Goal: Task Accomplishment & Management: Complete application form

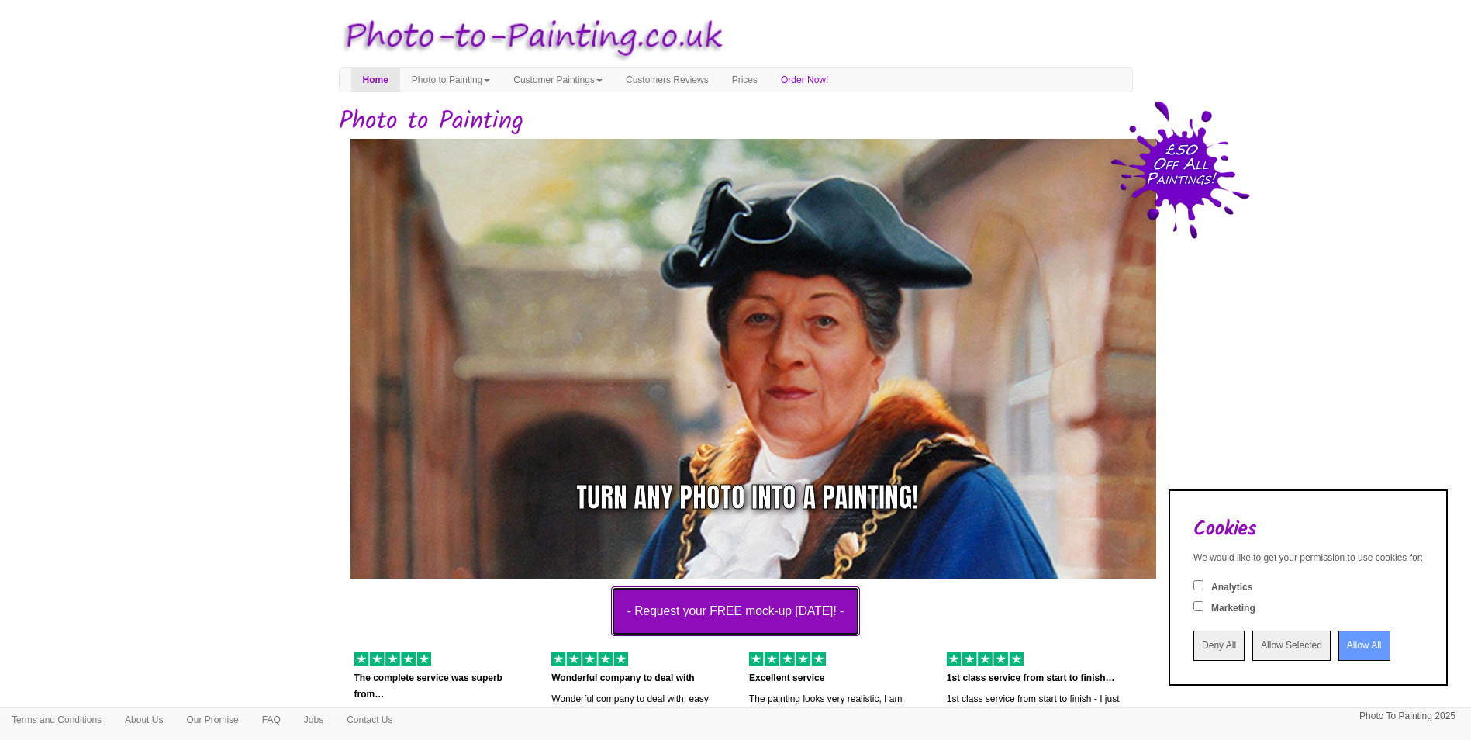
click at [770, 610] on button "- Request your FREE mock-up [DATE]! -" at bounding box center [736, 611] width 250 height 50
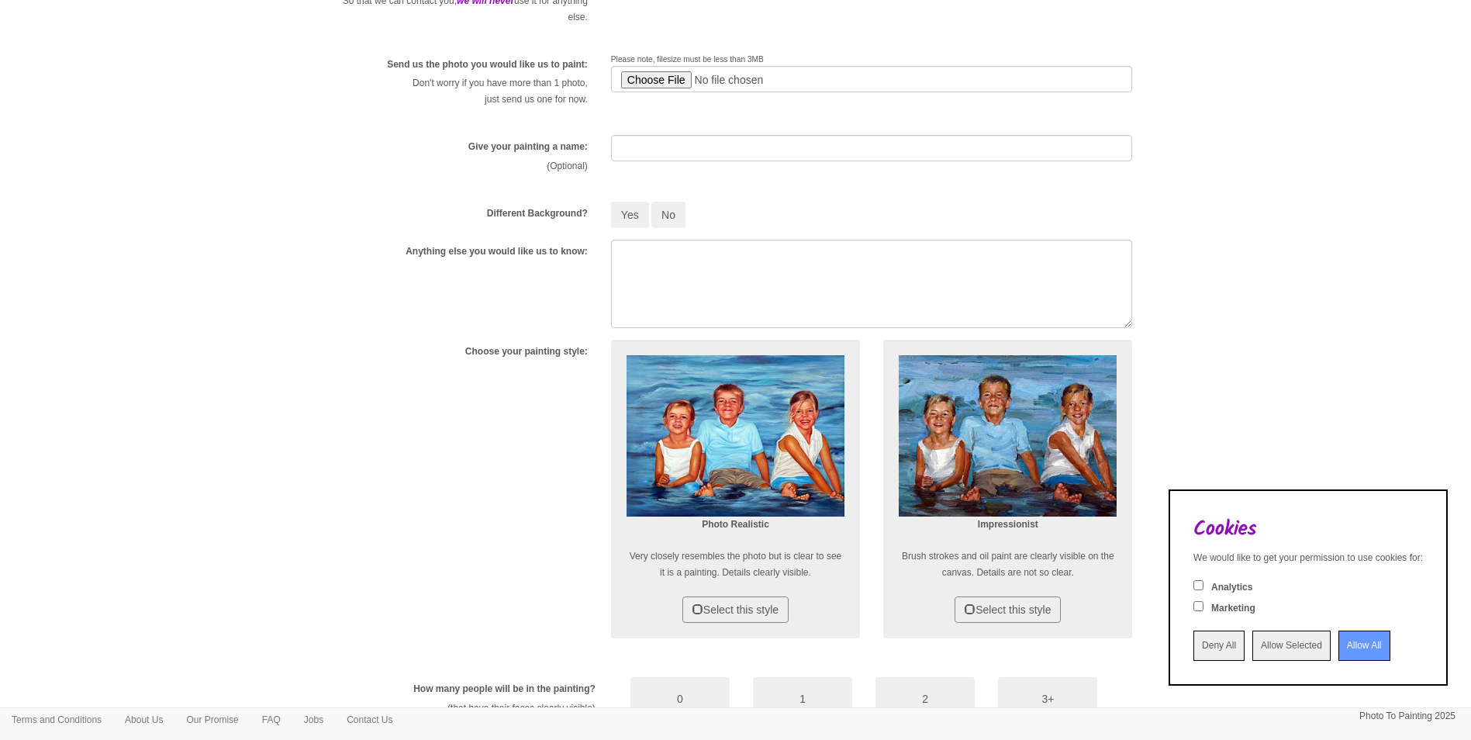
scroll to position [310, 0]
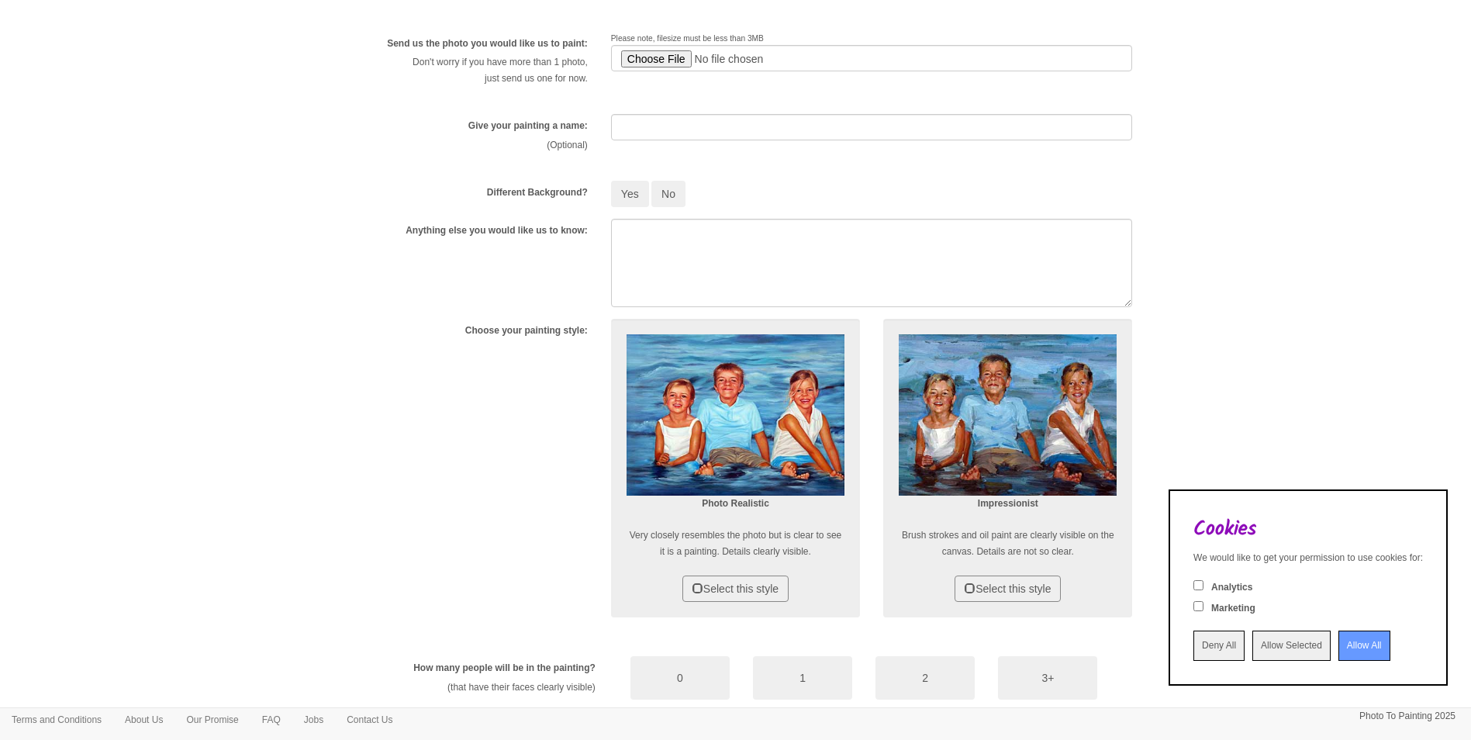
click at [1345, 654] on input "Allow All" at bounding box center [1364, 645] width 52 height 30
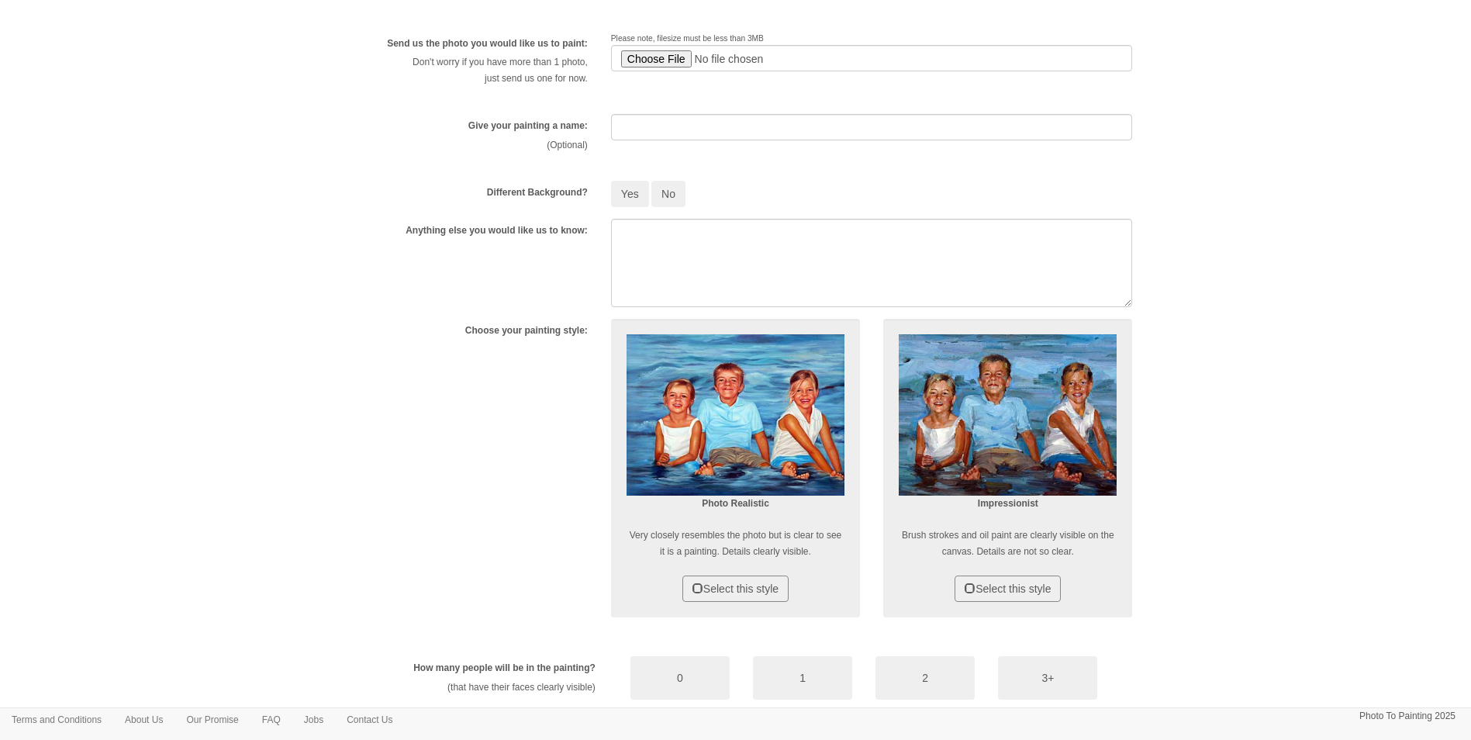
scroll to position [0, 0]
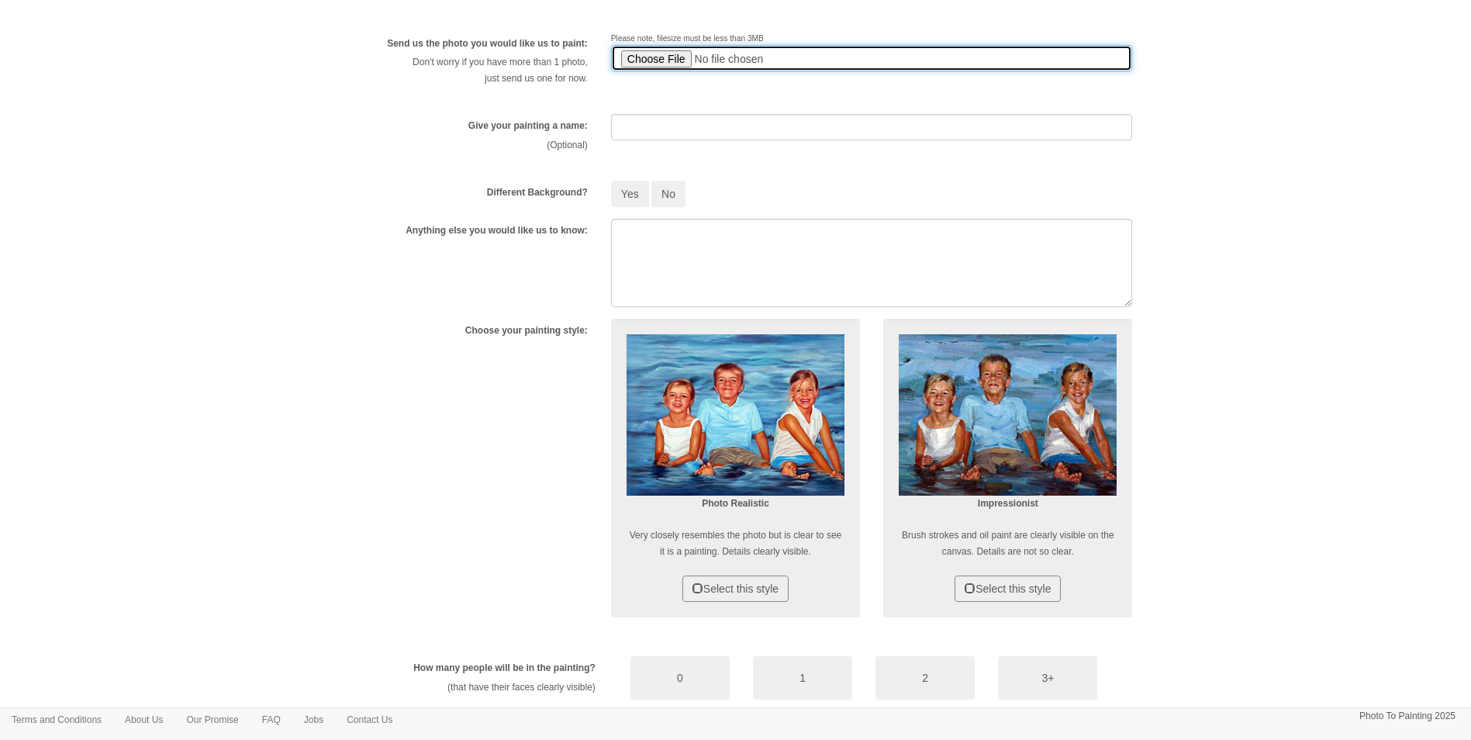
click at [658, 57] on input "file" at bounding box center [872, 58] width 522 height 26
type input "C:\fakepath\terry.png"
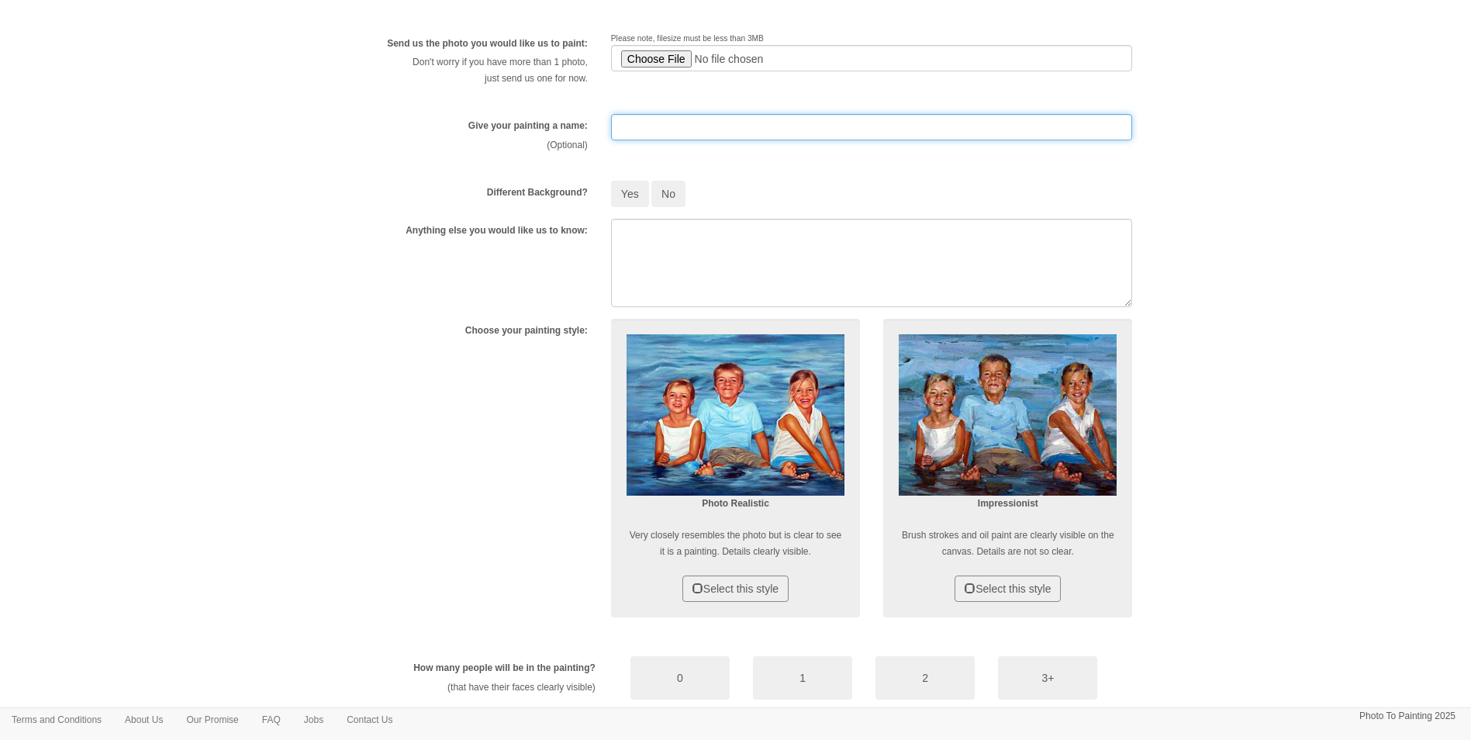
click at [722, 129] on input "text" at bounding box center [872, 127] width 522 height 26
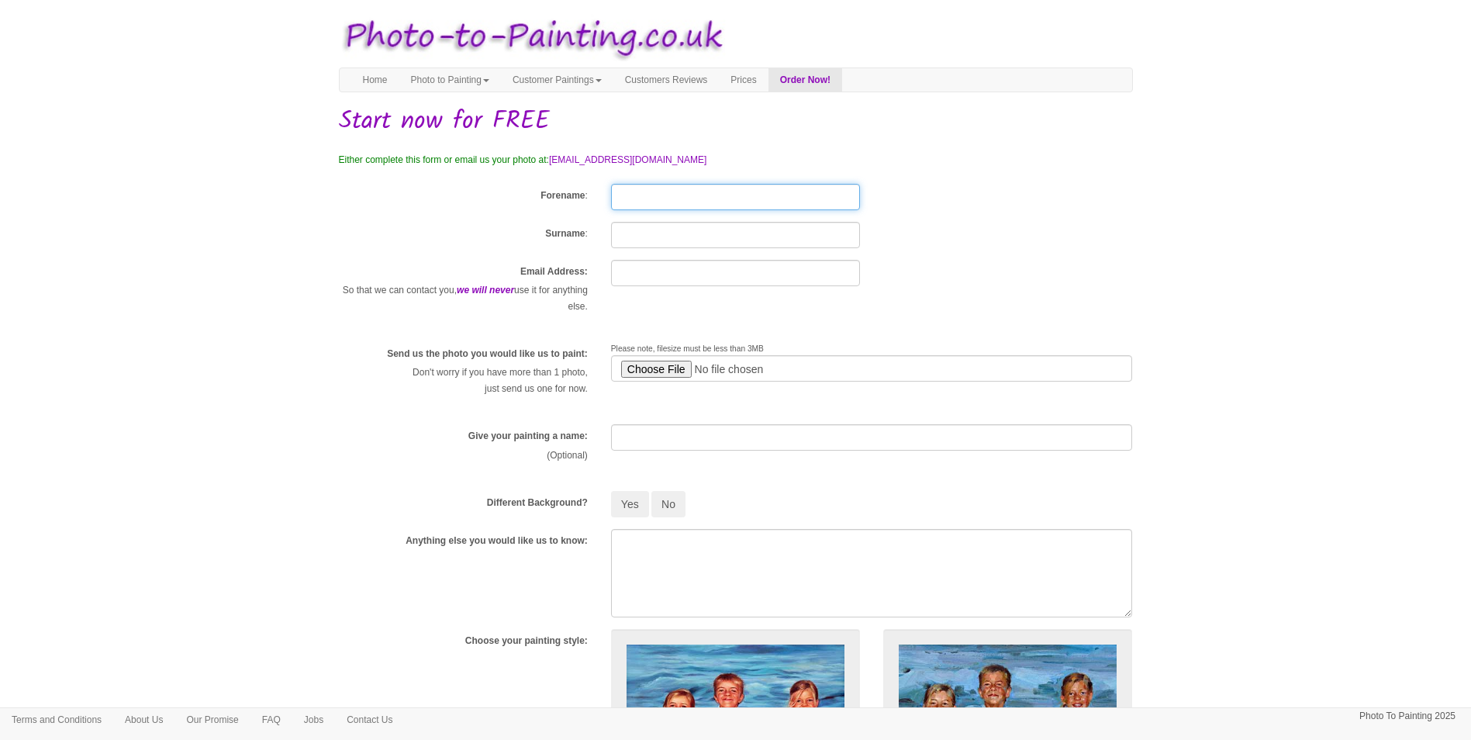
click at [682, 197] on input "Forename" at bounding box center [735, 197] width 249 height 26
type input "TANIA"
type input "WALSH"
type input "taniawalsh71@hotmail.co.uk"
click at [661, 506] on button "No" at bounding box center [668, 504] width 34 height 26
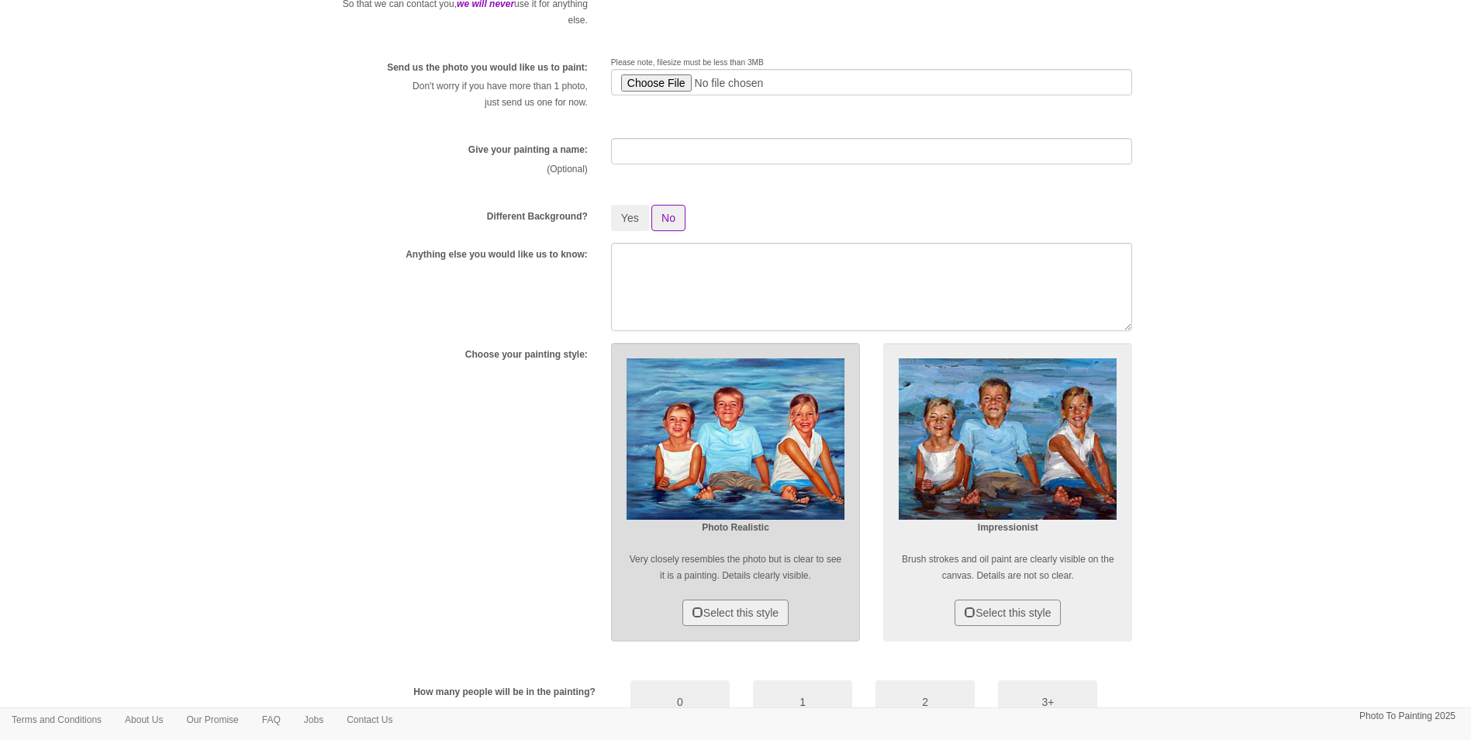
scroll to position [310, 0]
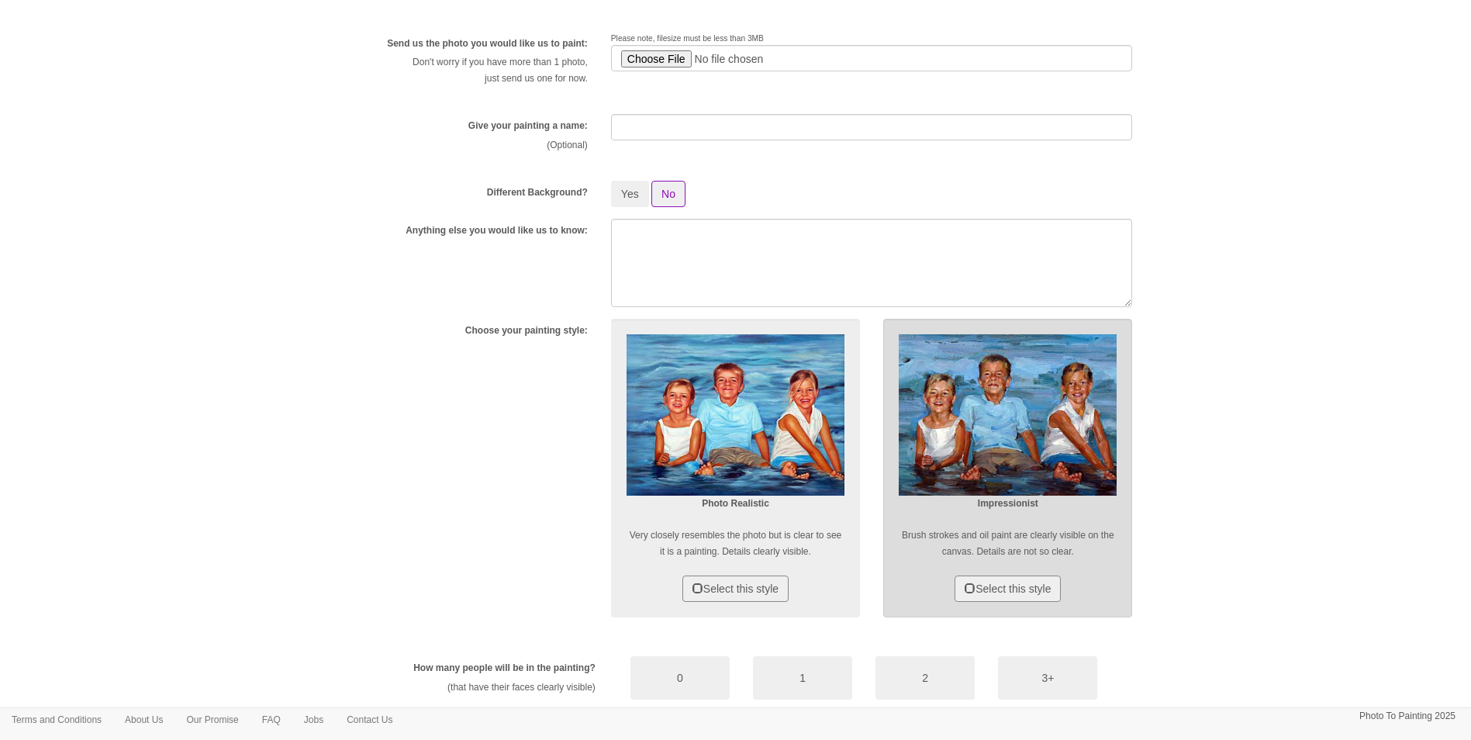
click at [1001, 441] on img at bounding box center [1008, 415] width 218 height 162
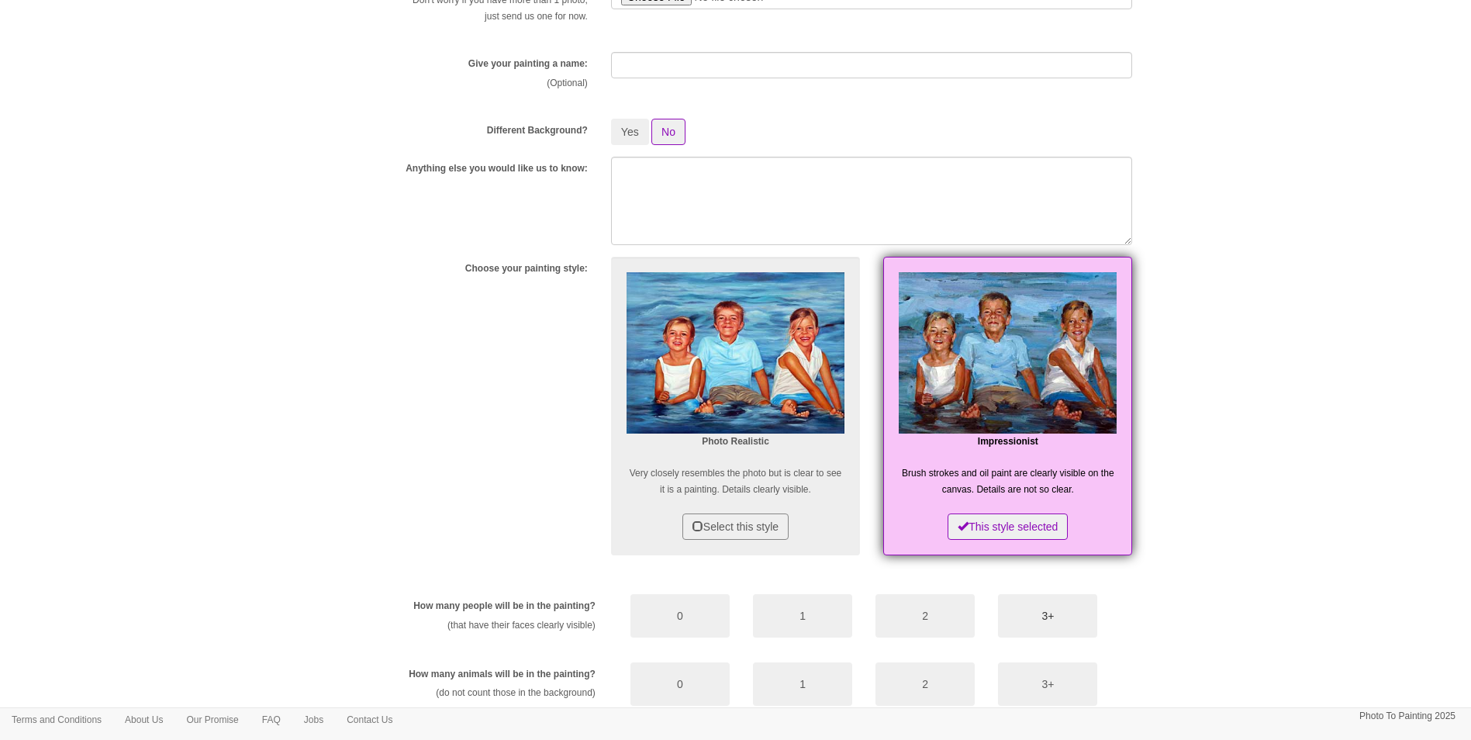
scroll to position [543, 0]
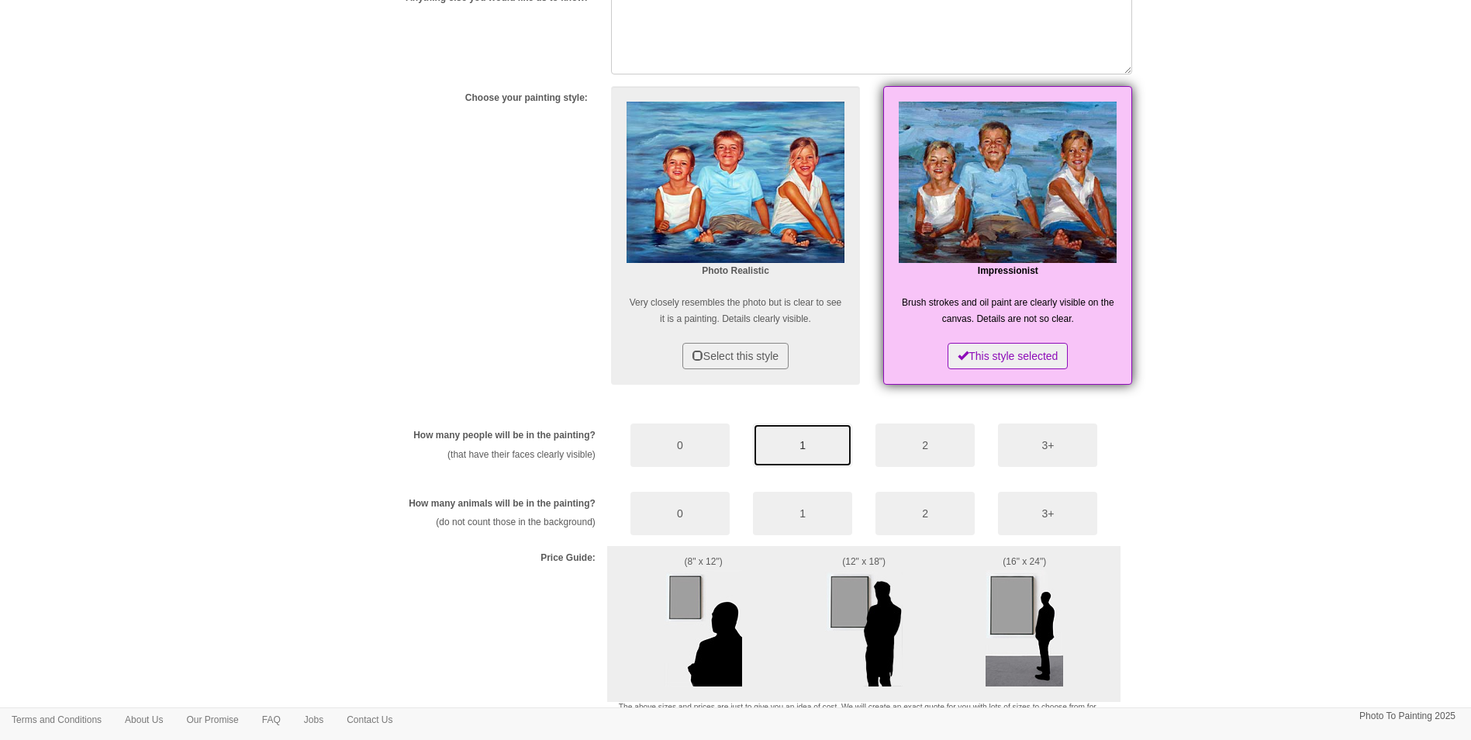
click at [782, 445] on button "1" at bounding box center [802, 444] width 99 height 43
click at [686, 520] on button "0" at bounding box center [679, 513] width 99 height 43
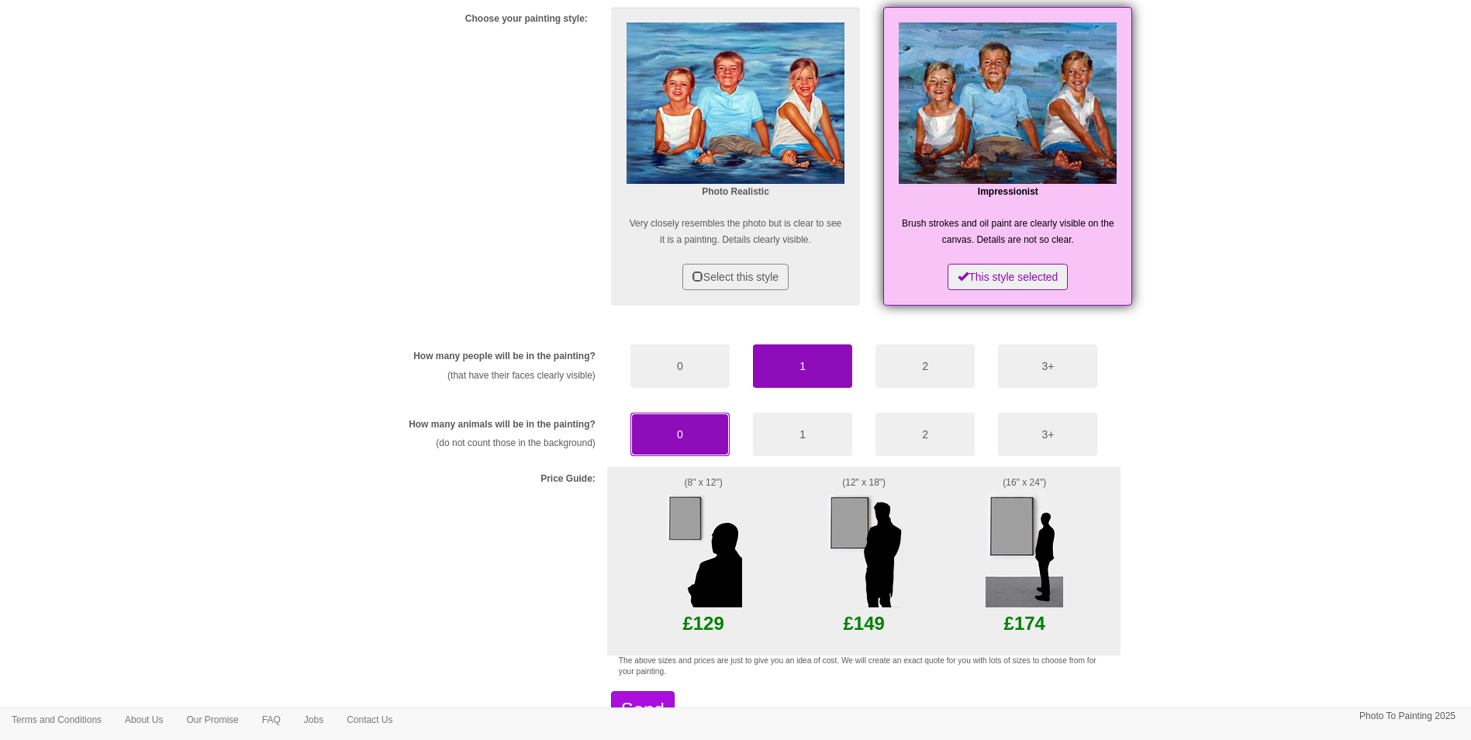
scroll to position [727, 0]
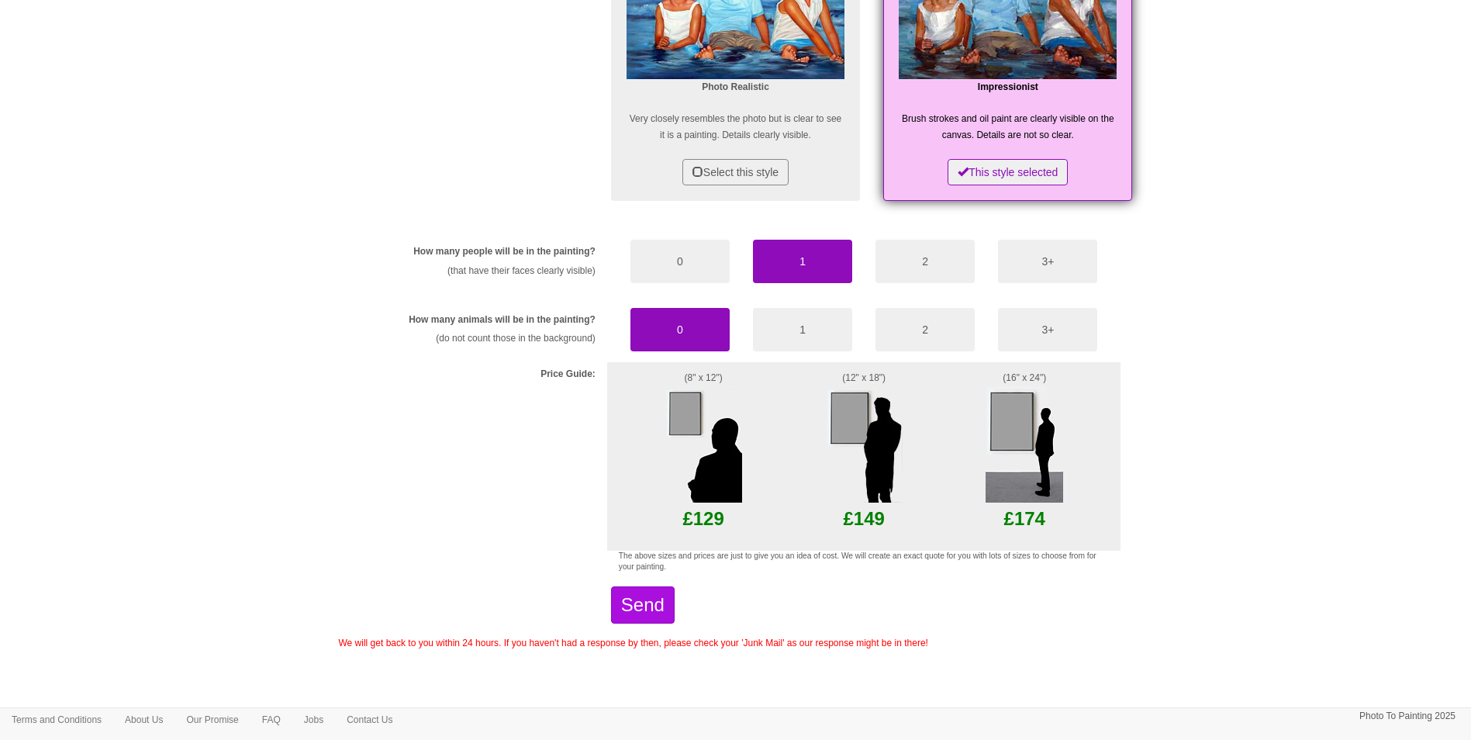
click at [695, 468] on img at bounding box center [704, 444] width 78 height 116
click at [668, 593] on button "Send" at bounding box center [643, 604] width 64 height 37
click at [695, 508] on p "£129" at bounding box center [704, 518] width 170 height 33
click at [671, 404] on img at bounding box center [704, 444] width 78 height 116
